Goal: Transaction & Acquisition: Subscribe to service/newsletter

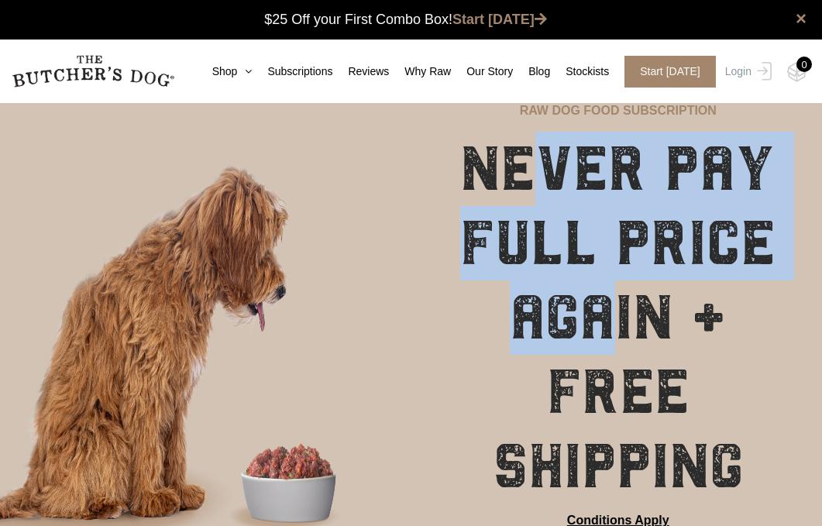
drag, startPoint x: 0, startPoint y: 0, endPoint x: 618, endPoint y: 315, distance: 693.5
click at [617, 315] on h1 "NEVER PAY FULL PRICE AGAIN + FREE SHIPPING" at bounding box center [618, 318] width 331 height 372
click at [618, 315] on h1 "NEVER PAY FULL PRICE AGAIN + FREE SHIPPING" at bounding box center [618, 318] width 331 height 372
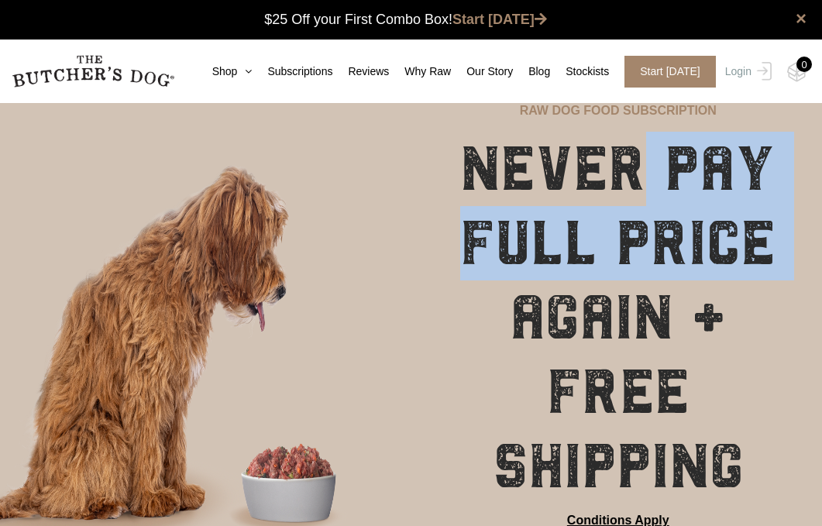
drag, startPoint x: 618, startPoint y: 315, endPoint x: 632, endPoint y: 190, distance: 126.3
click at [632, 191] on h1 "NEVER PAY FULL PRICE AGAIN + FREE SHIPPING" at bounding box center [618, 318] width 331 height 372
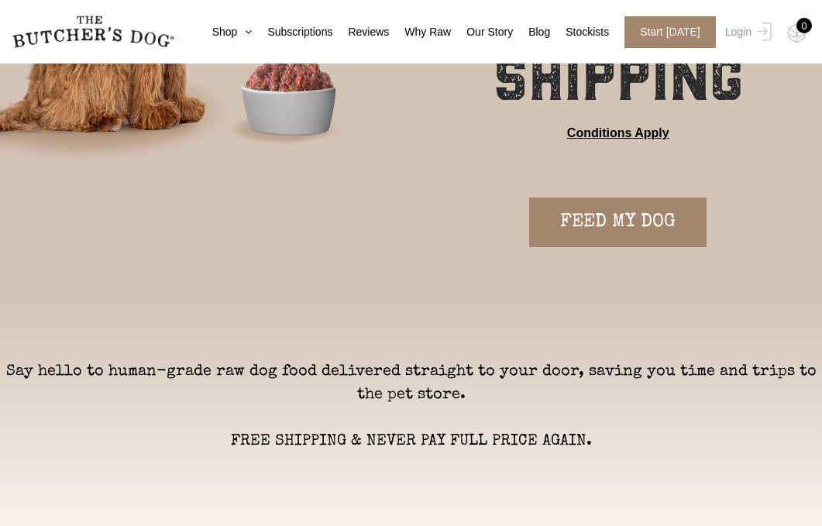
scroll to position [394, 0]
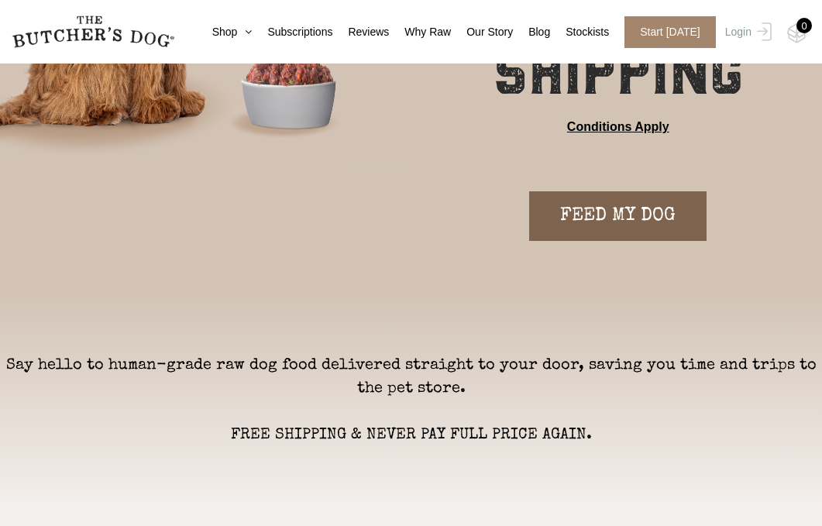
click at [601, 231] on link "FEED MY DOG" at bounding box center [617, 216] width 177 height 50
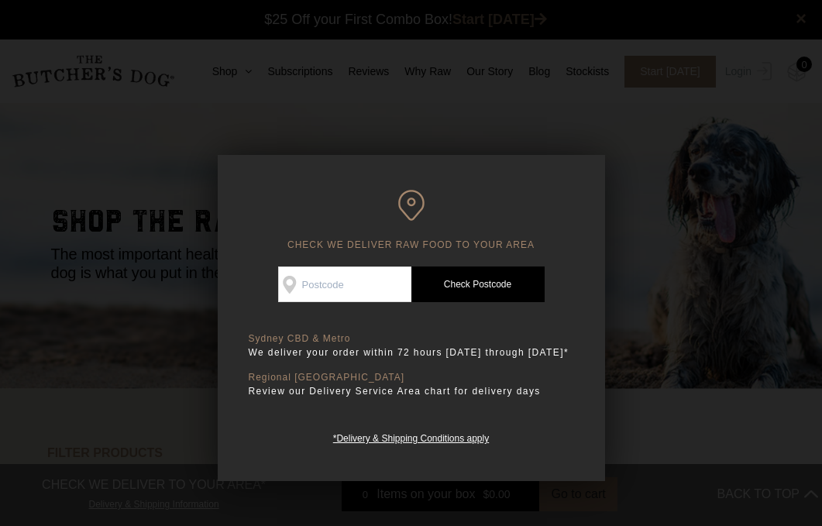
click at [362, 298] on input "Check Availability At" at bounding box center [344, 285] width 133 height 36
type input "eden"
click at [454, 288] on link "Check Postcode" at bounding box center [478, 285] width 133 height 36
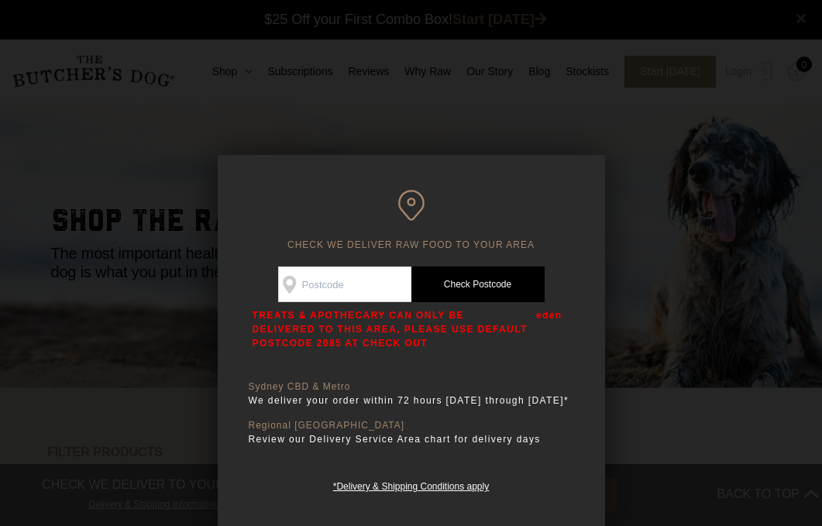
click at [375, 286] on input "Check Availability At" at bounding box center [344, 285] width 133 height 36
type input "2551"
click at [454, 292] on link "Check Postcode" at bounding box center [478, 285] width 133 height 36
click at [419, 326] on p "TREATS & APOTHECARY CAN ONLY BE DELIVERED TO THIS AREA, PLEASE USE DEFAULT POST…" at bounding box center [391, 329] width 277 height 42
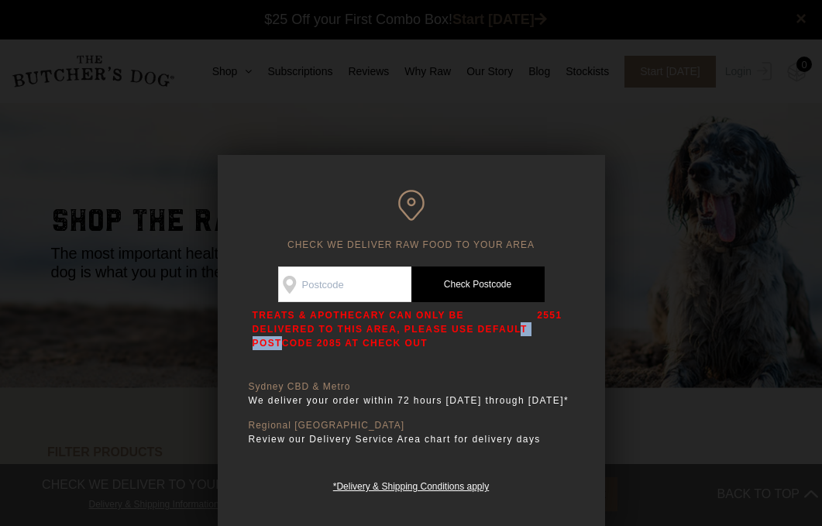
click at [419, 326] on p "TREATS & APOTHECARY CAN ONLY BE DELIVERED TO THIS AREA, PLEASE USE DEFAULT POST…" at bounding box center [391, 329] width 277 height 42
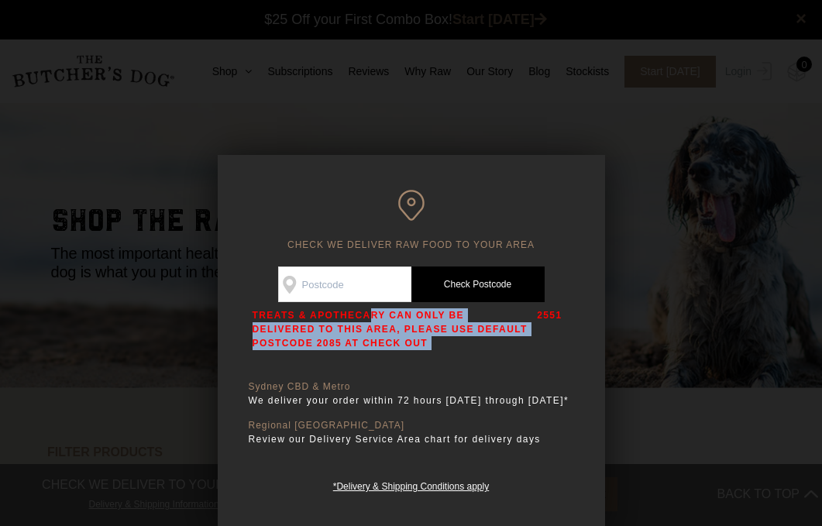
click at [419, 326] on p "TREATS & APOTHECARY CAN ONLY BE DELIVERED TO THIS AREA, PLEASE USE DEFAULT POST…" at bounding box center [391, 329] width 277 height 42
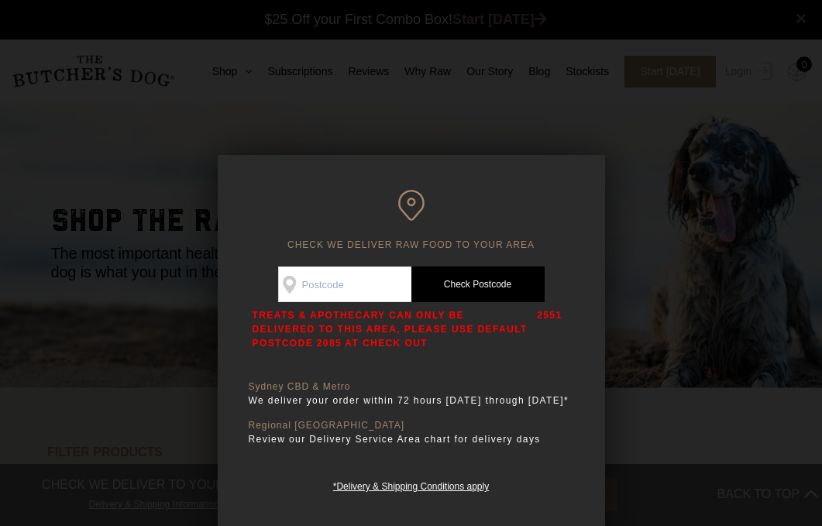
click at [381, 295] on input "Check Availability At" at bounding box center [344, 285] width 133 height 36
click at [393, 273] on input "Check Availability At" at bounding box center [344, 285] width 133 height 36
click at [661, 203] on div at bounding box center [411, 263] width 822 height 526
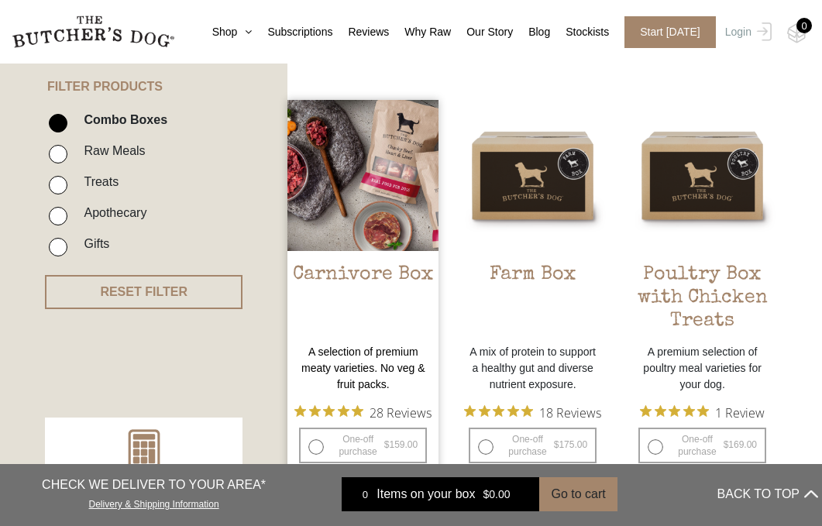
scroll to position [363, 0]
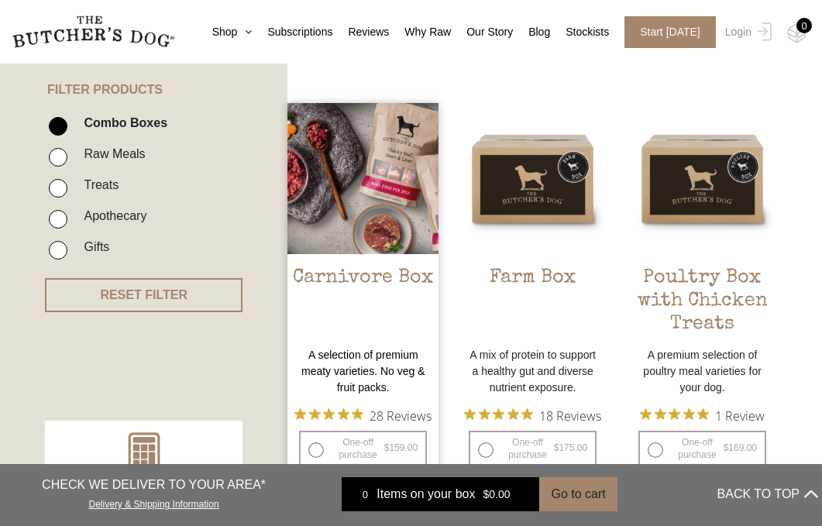
click at [382, 198] on img at bounding box center [363, 178] width 151 height 151
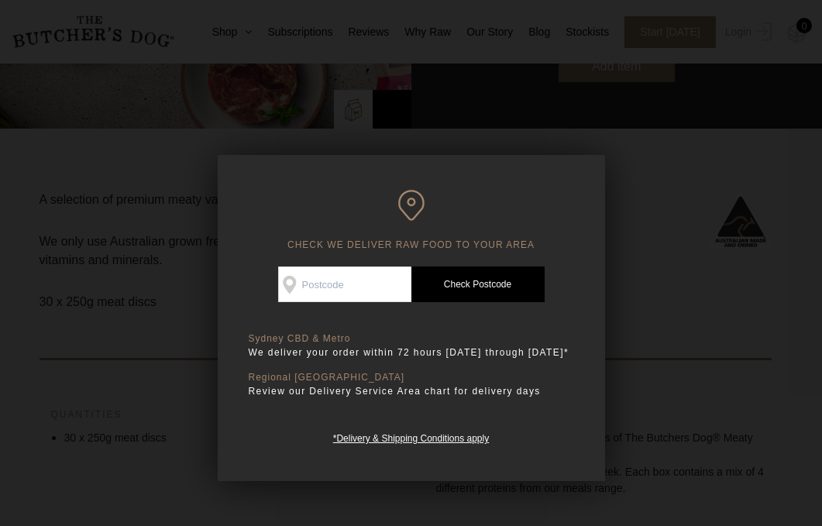
scroll to position [351, 0]
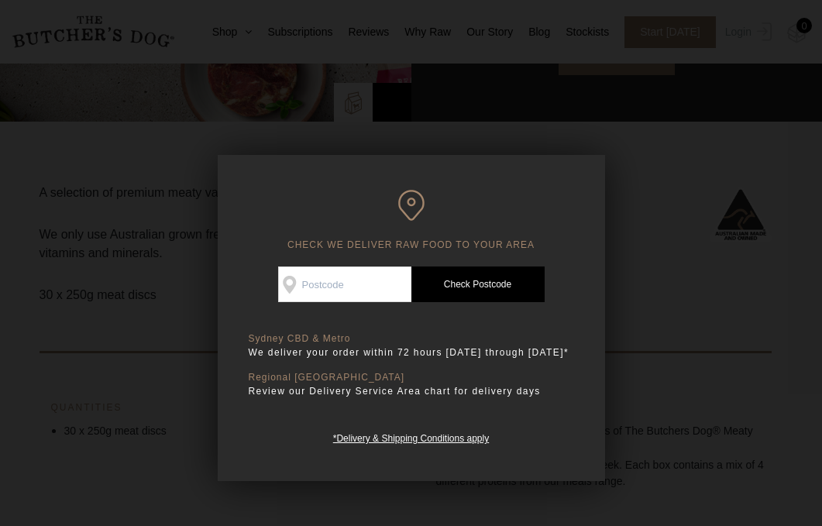
click at [654, 158] on div at bounding box center [411, 263] width 822 height 526
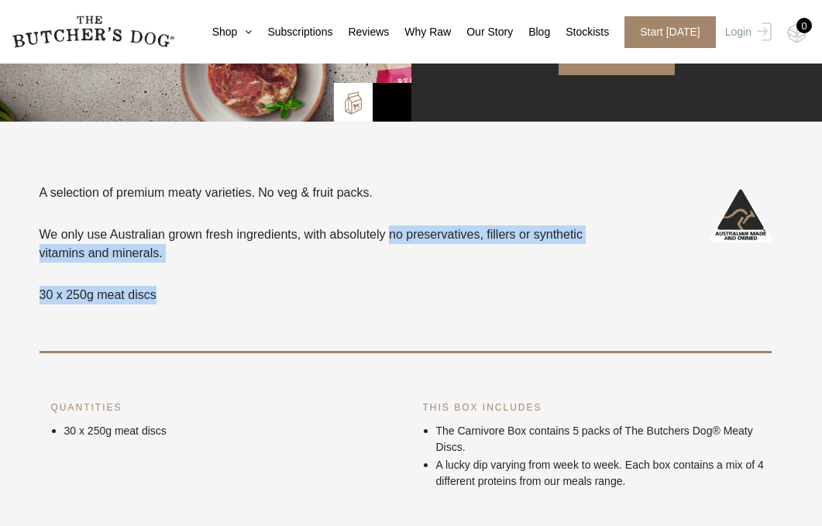
drag, startPoint x: 396, startPoint y: 232, endPoint x: 396, endPoint y: 310, distance: 78.3
click at [396, 310] on div "A selection of premium meaty varieties. No veg & fruit packs. We only use Austr…" at bounding box center [406, 269] width 732 height 170
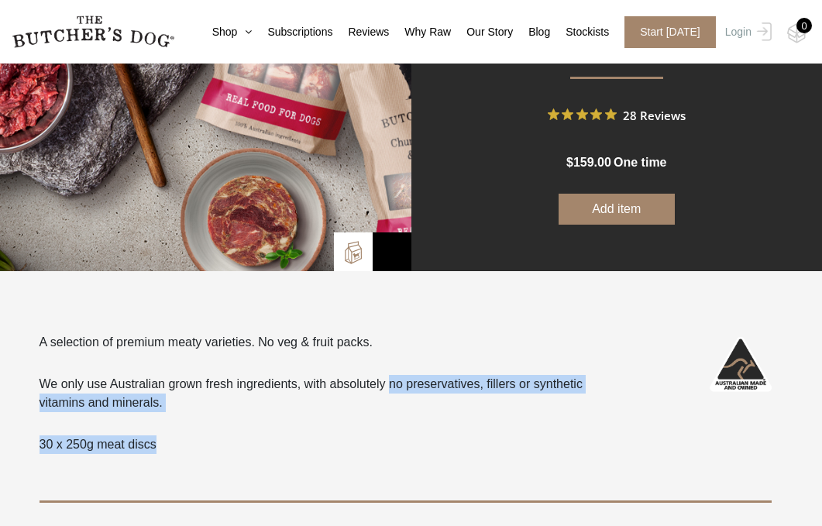
scroll to position [215, 0]
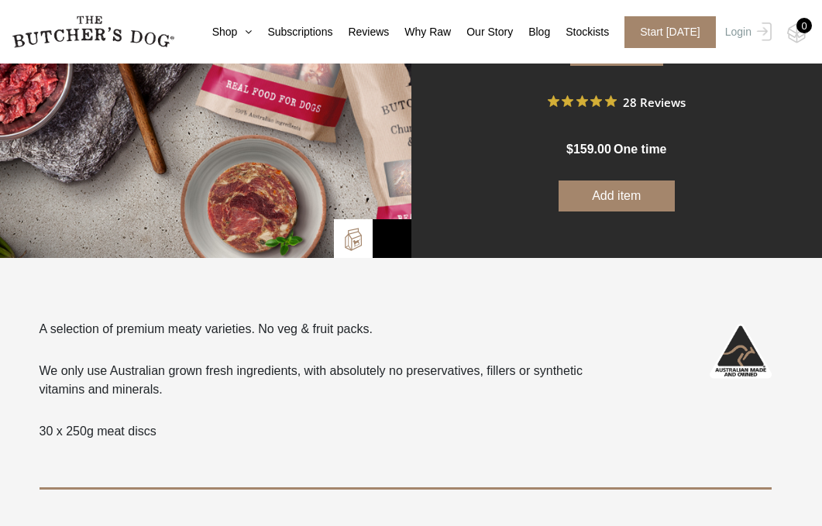
click at [239, 373] on p "We only use Australian grown fresh ingredients, with absolutely no preservative…" at bounding box center [333, 380] width 586 height 37
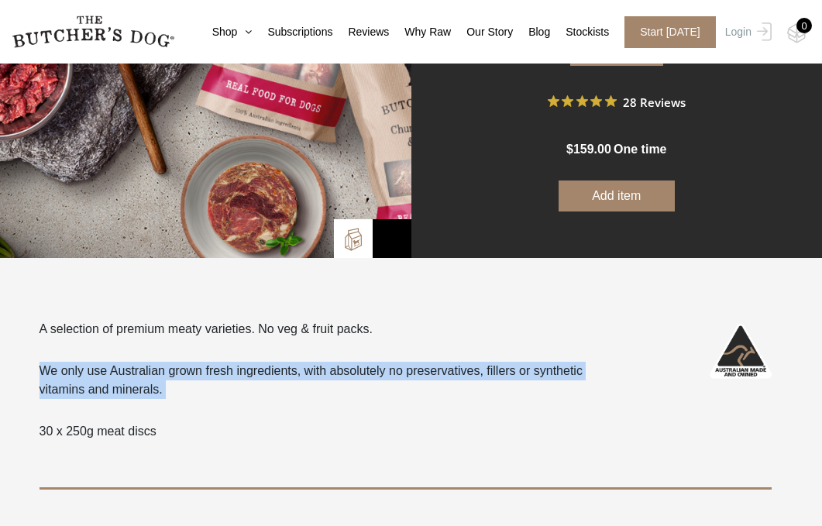
click at [239, 373] on p "We only use Australian grown fresh ingredients, with absolutely no preservative…" at bounding box center [333, 380] width 586 height 37
click at [252, 374] on p "We only use Australian grown fresh ingredients, with absolutely no preservative…" at bounding box center [333, 380] width 586 height 37
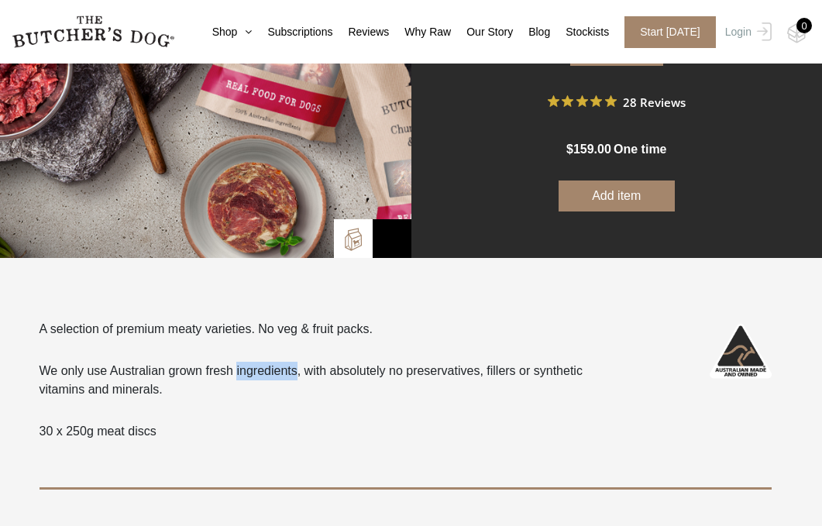
click at [252, 374] on p "We only use Australian grown fresh ingredients, with absolutely no preservative…" at bounding box center [333, 380] width 586 height 37
click at [97, 427] on p "30 x 250g meat discs" at bounding box center [333, 431] width 586 height 19
drag, startPoint x: 97, startPoint y: 427, endPoint x: 139, endPoint y: 427, distance: 41.8
click at [139, 427] on p "30 x 250g meat discs" at bounding box center [333, 431] width 586 height 19
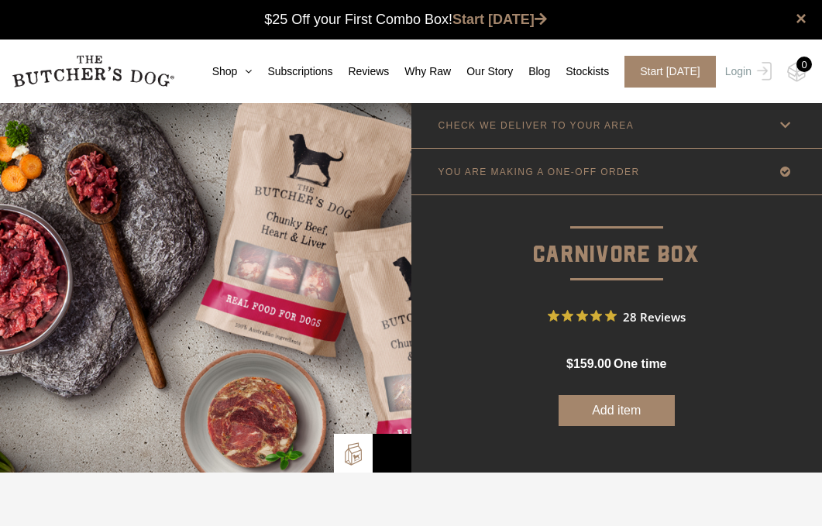
scroll to position [0, 0]
